Goal: Task Accomplishment & Management: Manage account settings

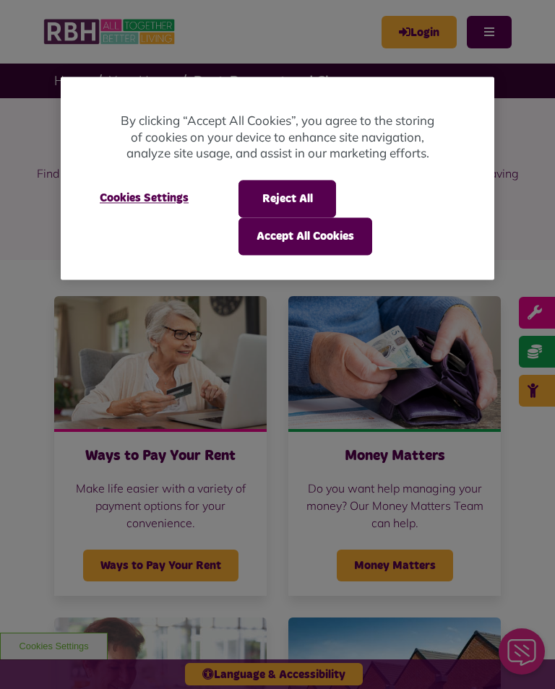
click at [287, 193] on button "Reject All" at bounding box center [287, 199] width 98 height 38
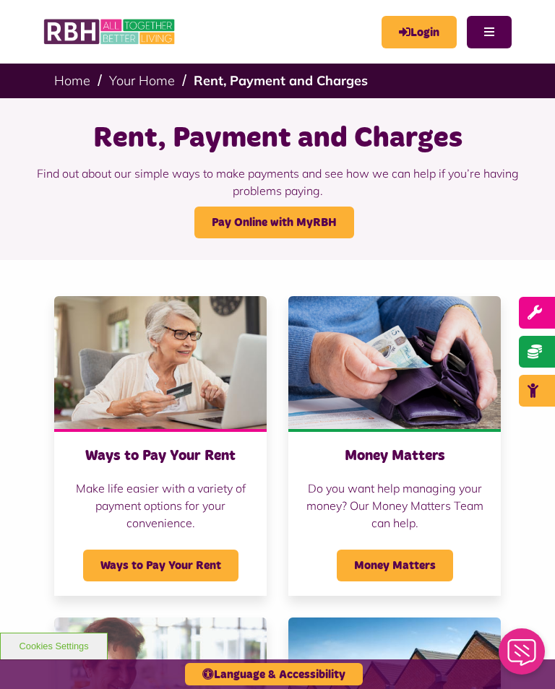
click at [418, 28] on link "Login" at bounding box center [418, 32] width 75 height 33
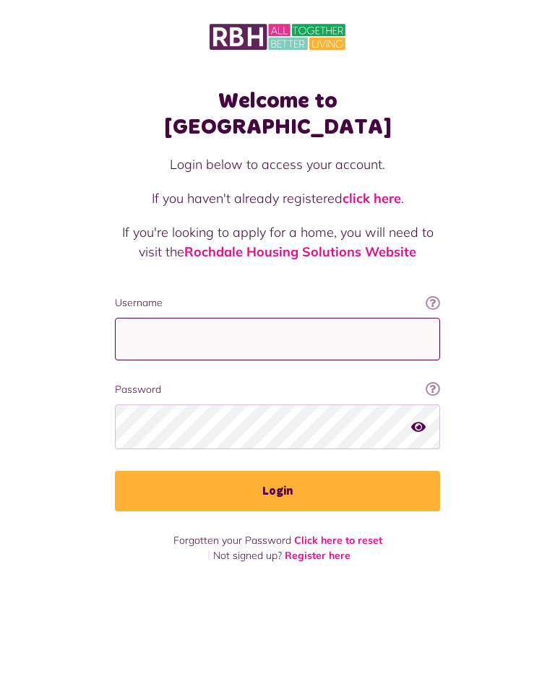
type input "**********"
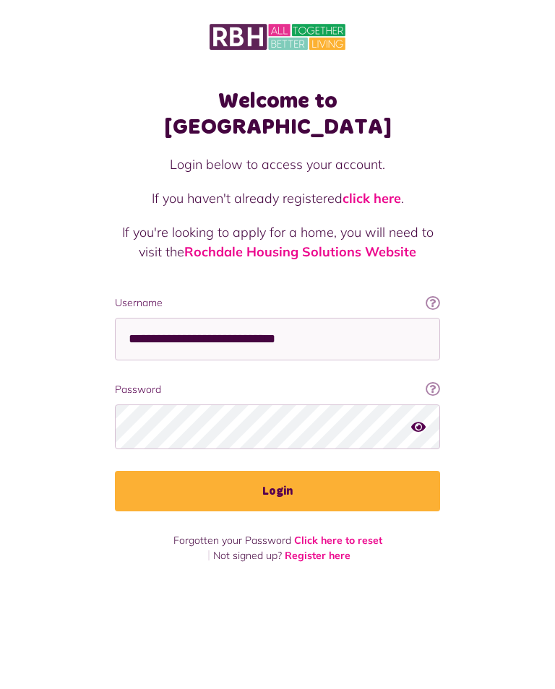
click at [277, 471] on button "Login" at bounding box center [277, 491] width 325 height 40
click at [418, 420] on icon "button" at bounding box center [418, 426] width 14 height 13
click at [282, 473] on button "Login" at bounding box center [277, 491] width 325 height 40
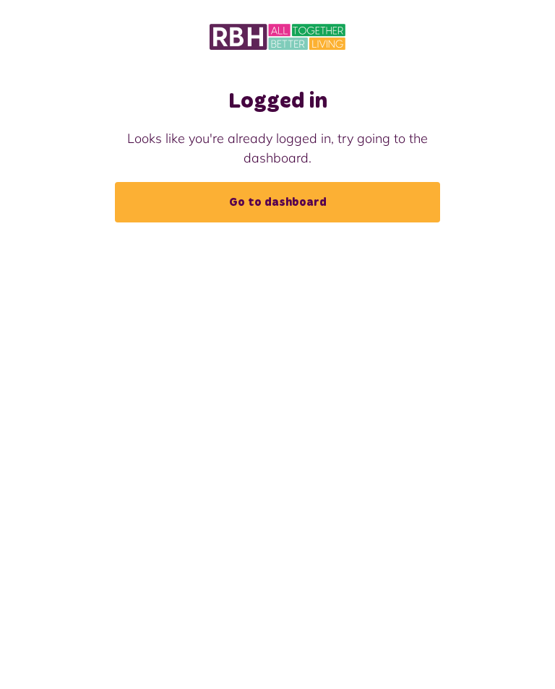
click at [250, 199] on link "Go to dashboard" at bounding box center [277, 202] width 325 height 40
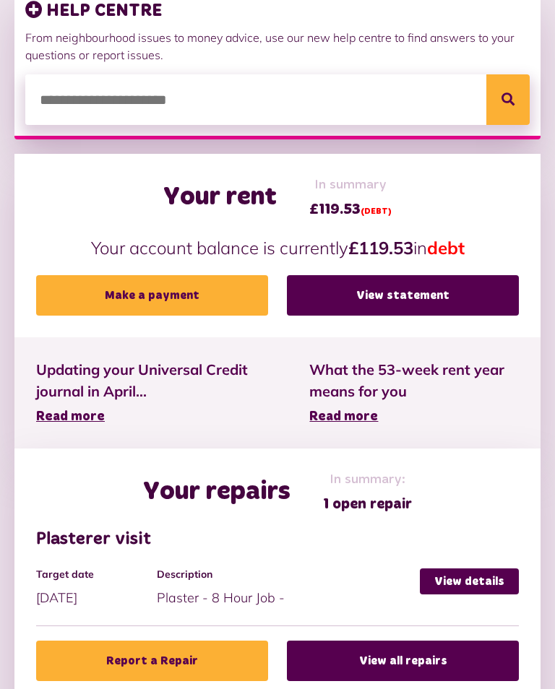
scroll to position [238, 0]
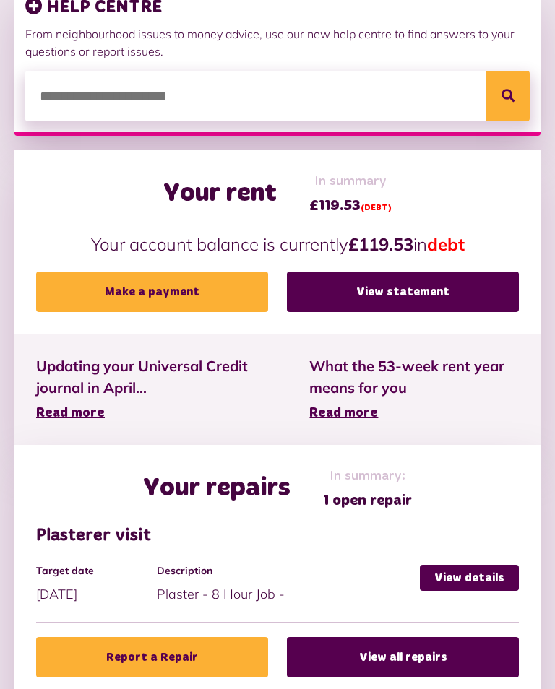
click at [149, 295] on link "Make a payment" at bounding box center [152, 292] width 232 height 40
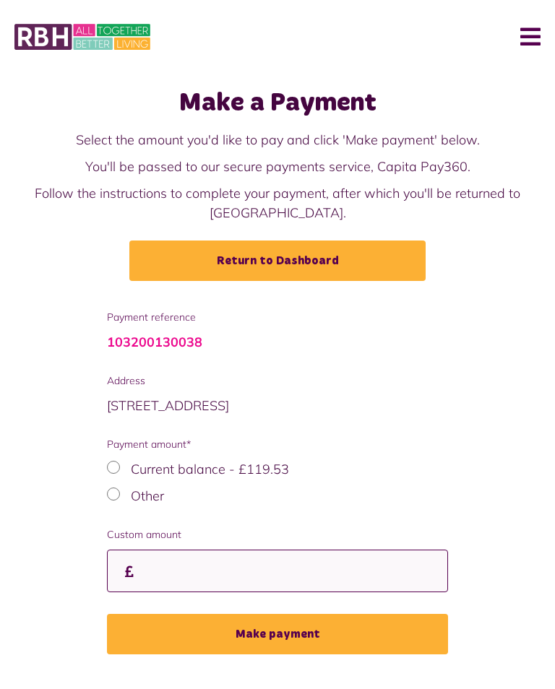
click at [147, 566] on input "Custom amount" at bounding box center [277, 571] width 341 height 43
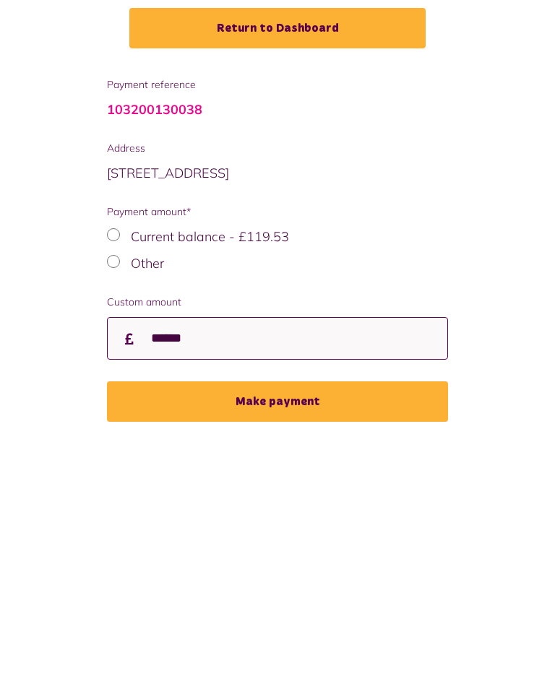
type input "******"
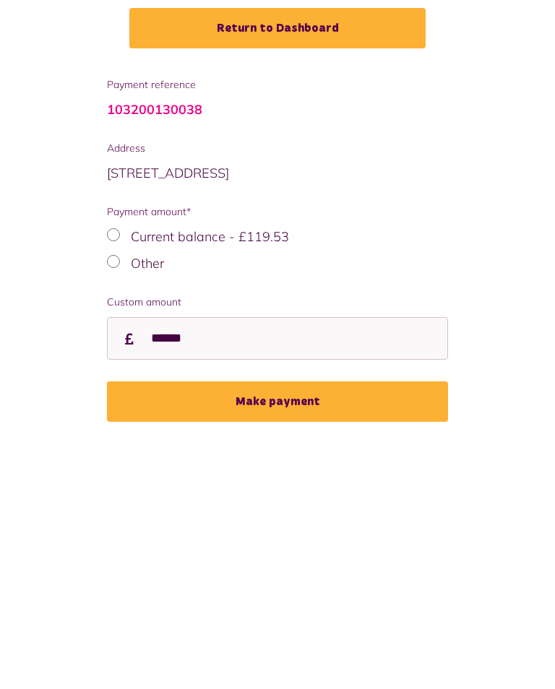
click at [230, 613] on button "Make payment" at bounding box center [277, 633] width 341 height 40
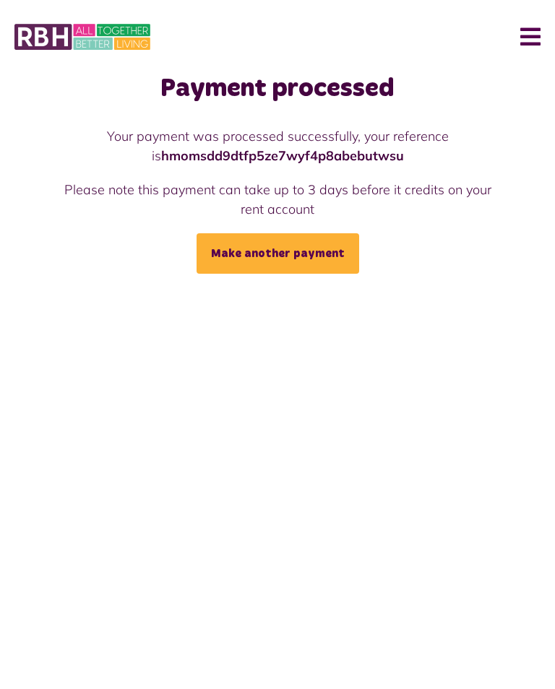
click at [522, 39] on button "Menu" at bounding box center [524, 36] width 31 height 45
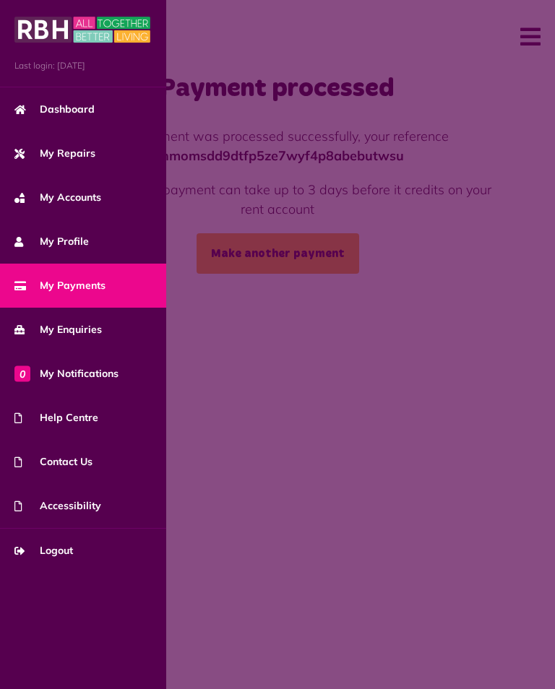
click at [40, 158] on span "My Repairs" at bounding box center [54, 153] width 81 height 15
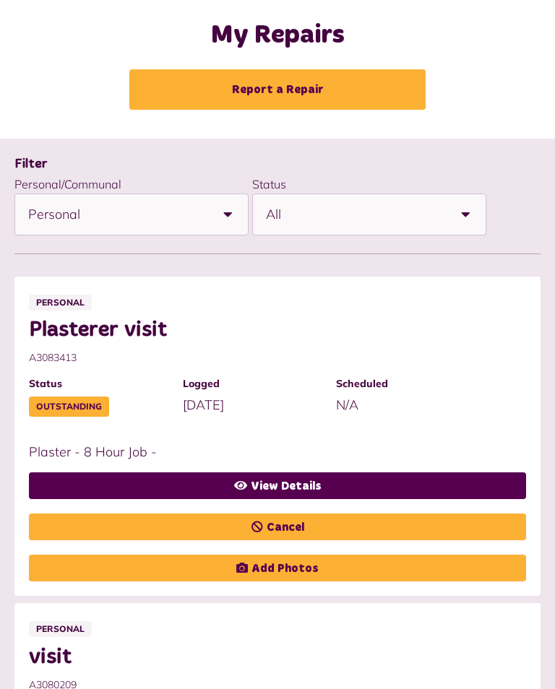
scroll to position [57, 0]
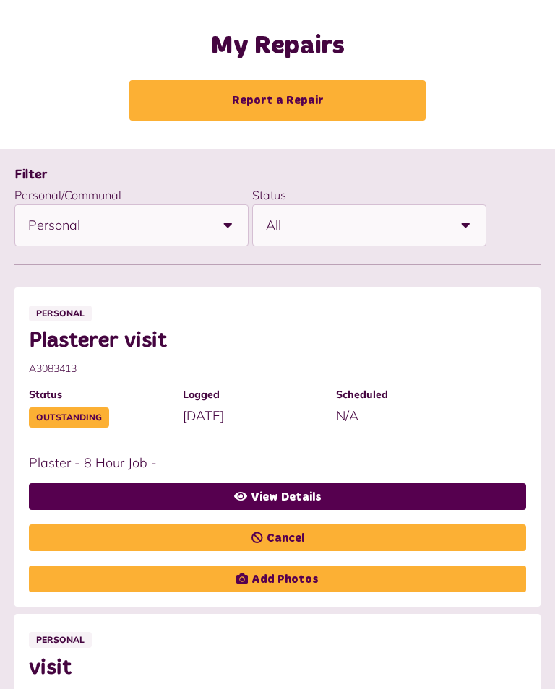
click at [295, 489] on link "View Details" at bounding box center [277, 496] width 497 height 27
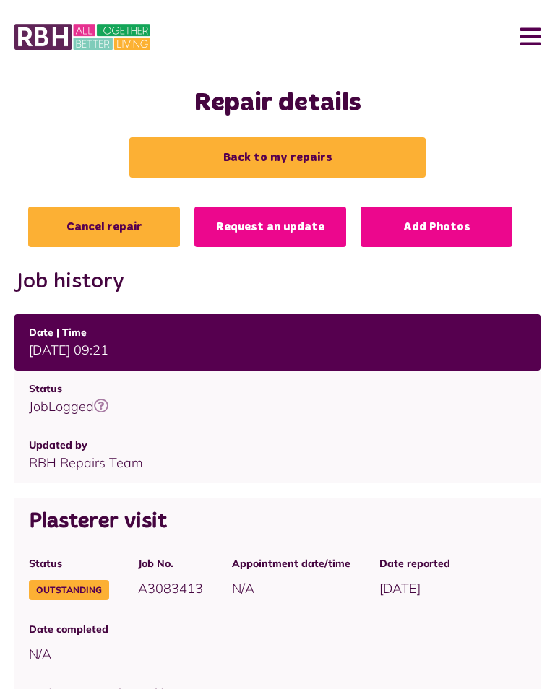
click at [271, 229] on link "Request an update" at bounding box center [270, 227] width 152 height 40
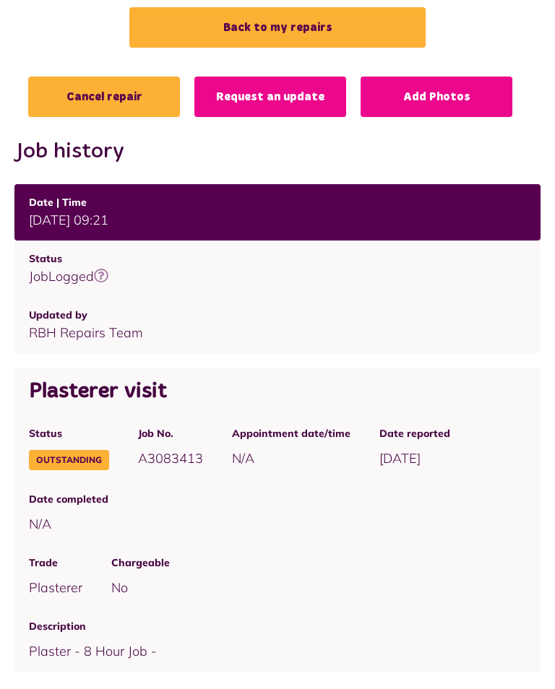
scroll to position [12, 0]
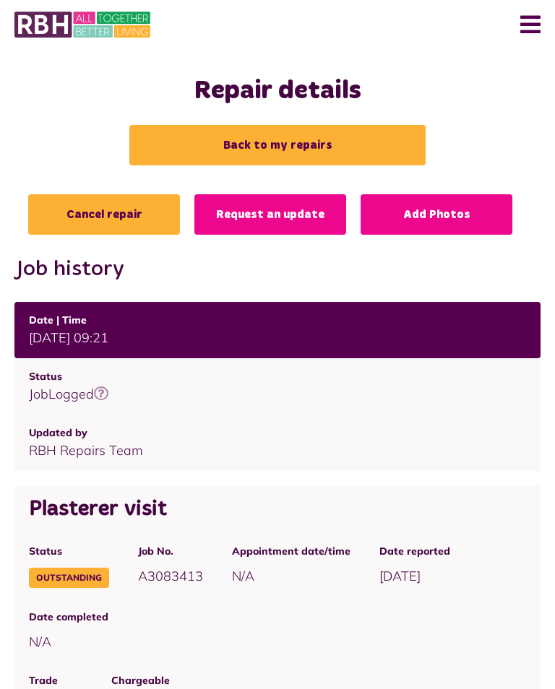
click at [270, 219] on link "Request an update" at bounding box center [270, 214] width 152 height 40
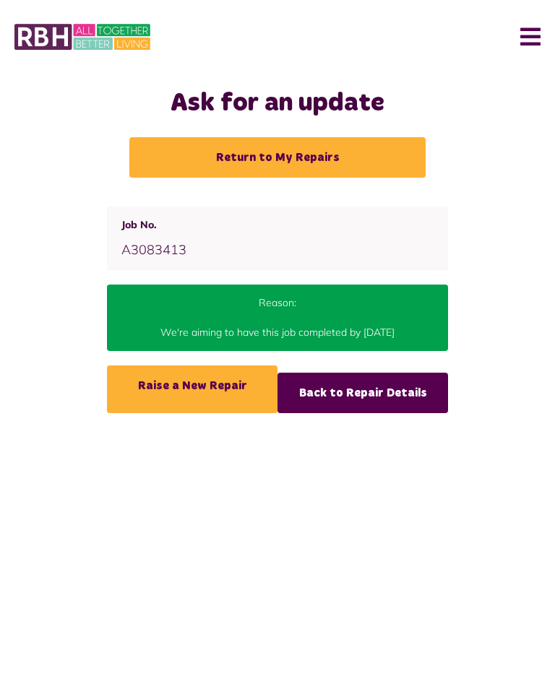
click at [347, 394] on link "Back to Repair Details" at bounding box center [362, 393] width 170 height 40
